Goal: Transaction & Acquisition: Purchase product/service

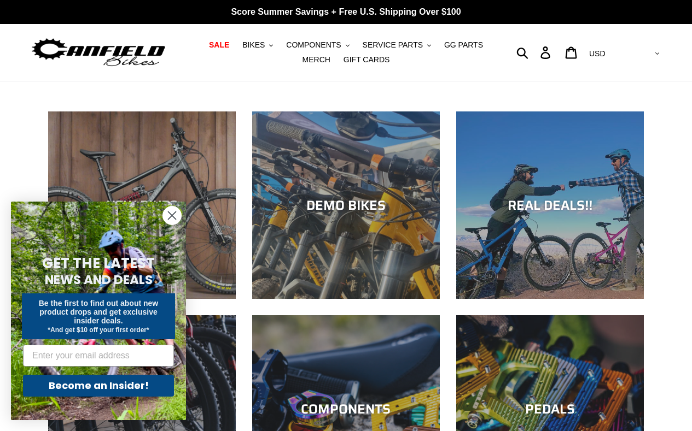
click at [161, 208] on div "Close dialog GET THE LATEST NEWS AND DEALS Be the first to find out about new p…" at bounding box center [98, 311] width 175 height 219
click at [173, 216] on icon "Close dialog" at bounding box center [172, 216] width 8 height 8
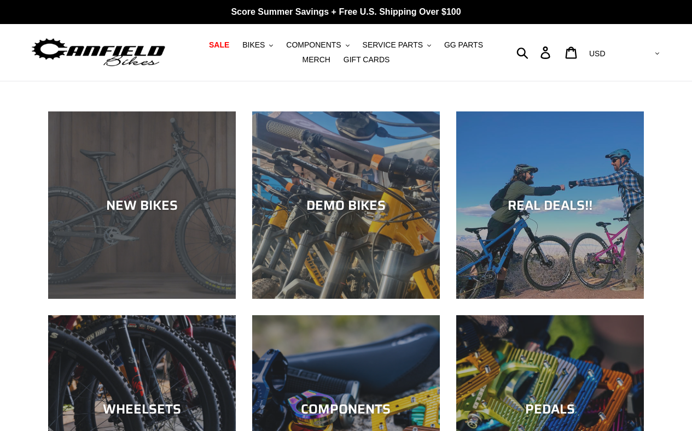
click at [173, 209] on div "NEW BIKES" at bounding box center [142, 205] width 188 height 16
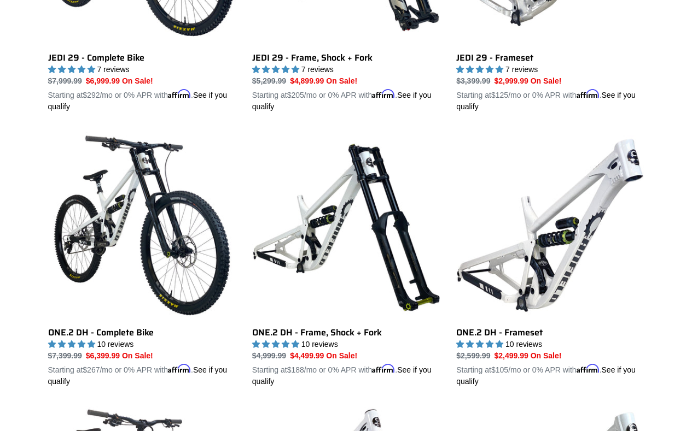
scroll to position [473, 0]
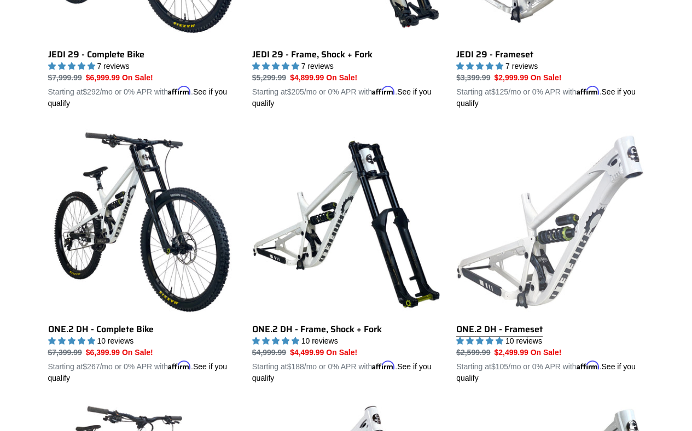
click at [536, 259] on link "ONE.2 DH - Frameset" at bounding box center [550, 257] width 188 height 256
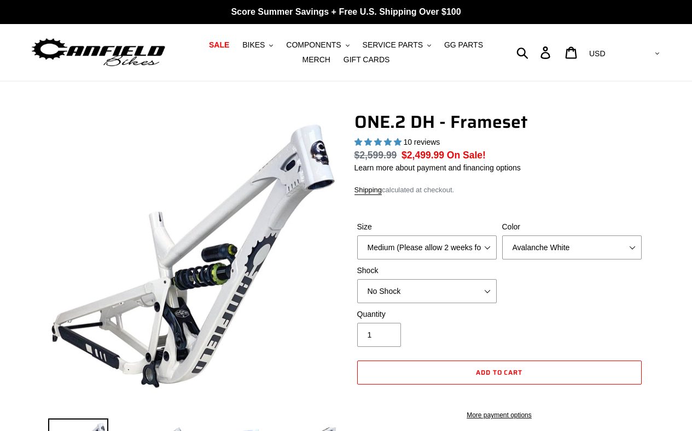
select select "highest-rating"
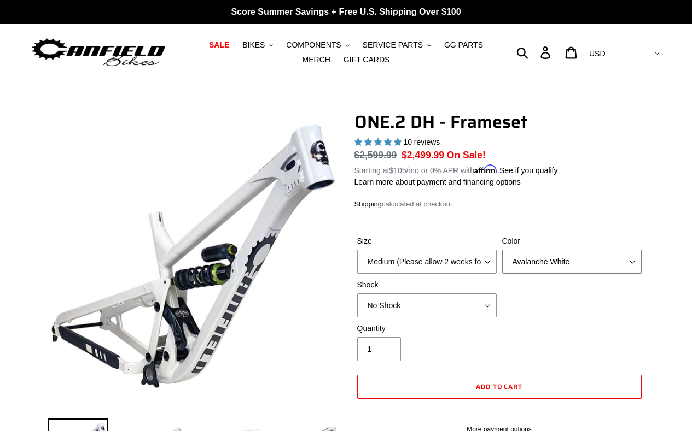
select select "Bentonite Grey"
click option "Bentonite Grey" at bounding box center [0, 0] width 0 height 0
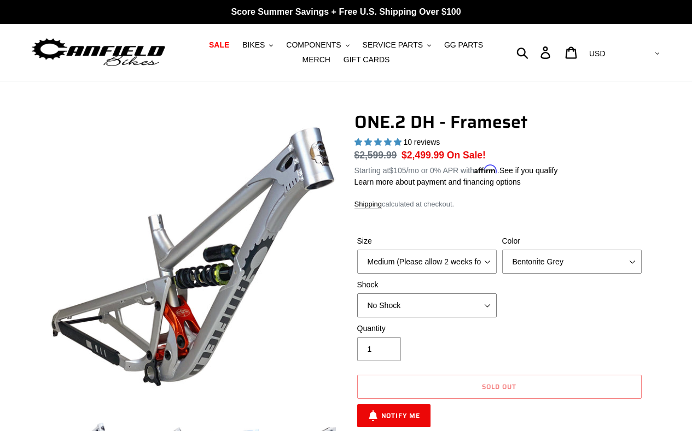
select select "RockShox Vivid Coil"
click option "RockShox Vivid Coil" at bounding box center [0, 0] width 0 height 0
click at [502, 250] on select "Avalanche White Bentonite Grey" at bounding box center [571, 262] width 139 height 24
select select "Avalanche White"
click option "Avalanche White" at bounding box center [0, 0] width 0 height 0
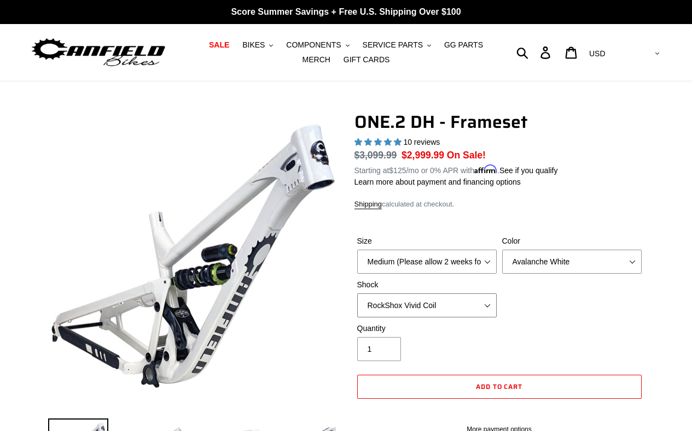
click option "RockShox Vivid Coil" at bounding box center [0, 0] width 0 height 0
